Goal: Task Accomplishment & Management: Manage account settings

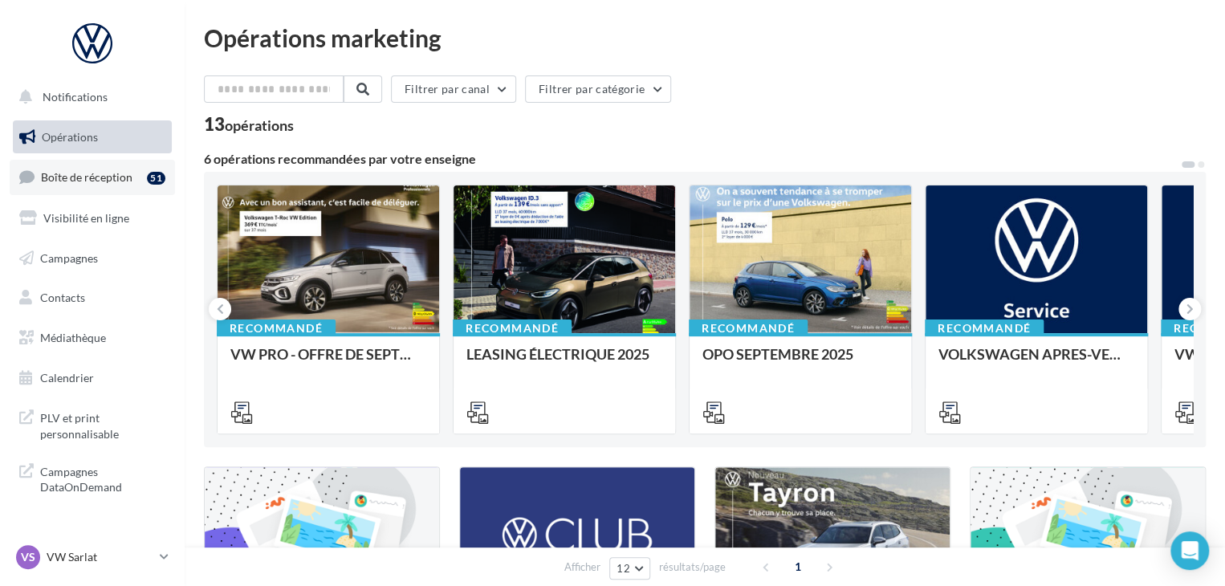
click at [135, 179] on link "Boîte de réception 51" at bounding box center [92, 177] width 165 height 35
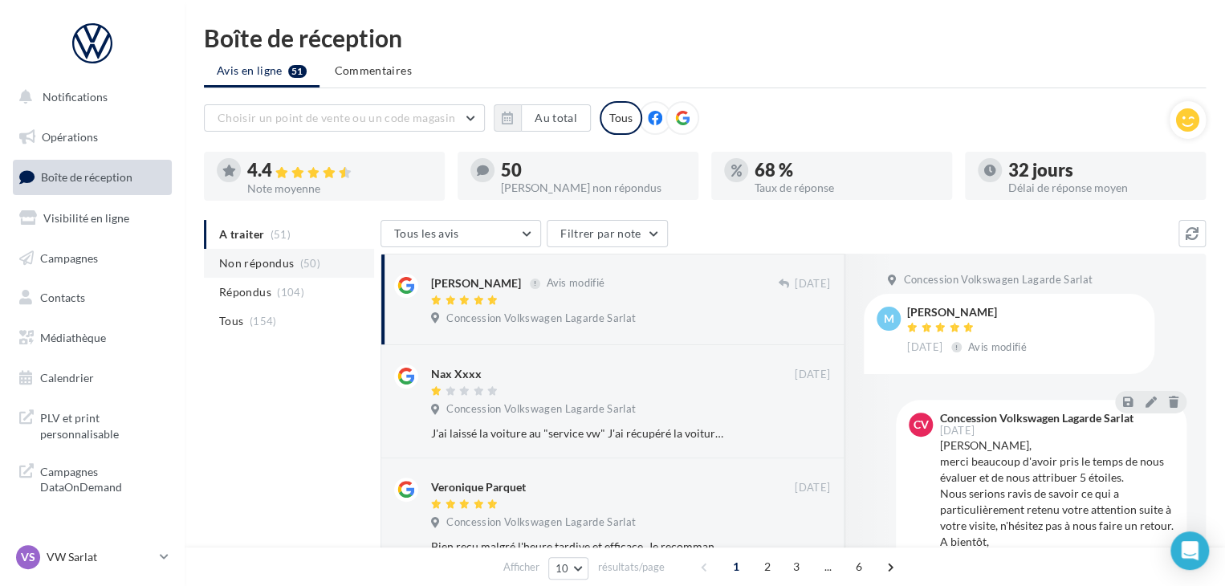
click at [270, 264] on span "Non répondus" at bounding box center [256, 263] width 75 height 16
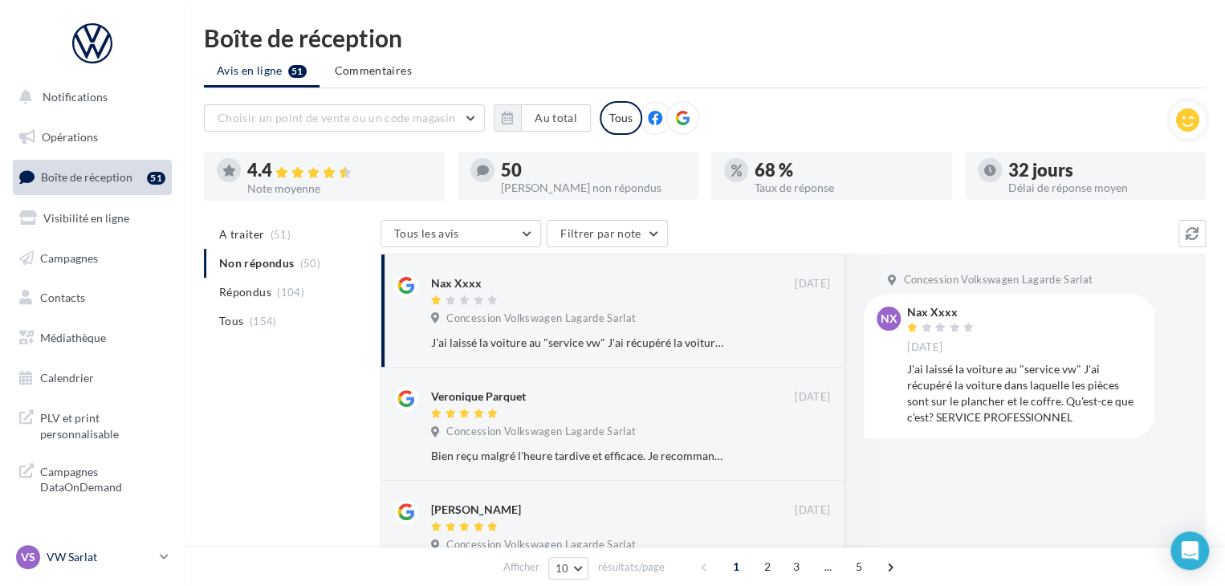
click at [102, 549] on p "VW Sarlat" at bounding box center [100, 557] width 107 height 16
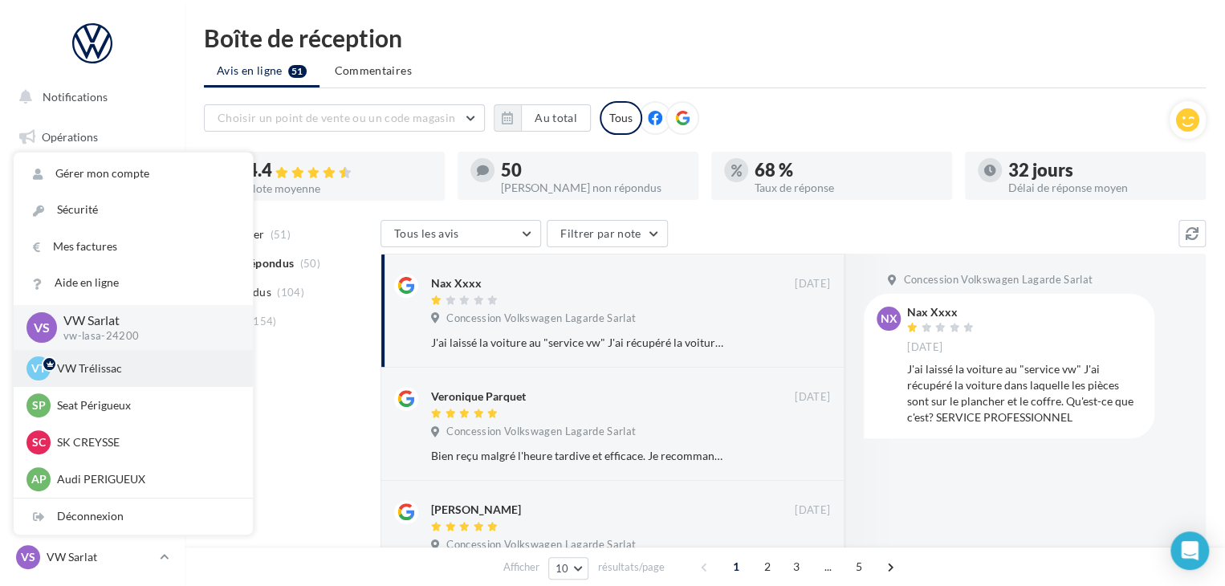
click at [135, 382] on div "VT VW Trélissac vw-lasa-24750" at bounding box center [133, 368] width 239 height 37
click at [111, 367] on p "VW Trélissac" at bounding box center [145, 368] width 177 height 16
